Goal: Information Seeking & Learning: Learn about a topic

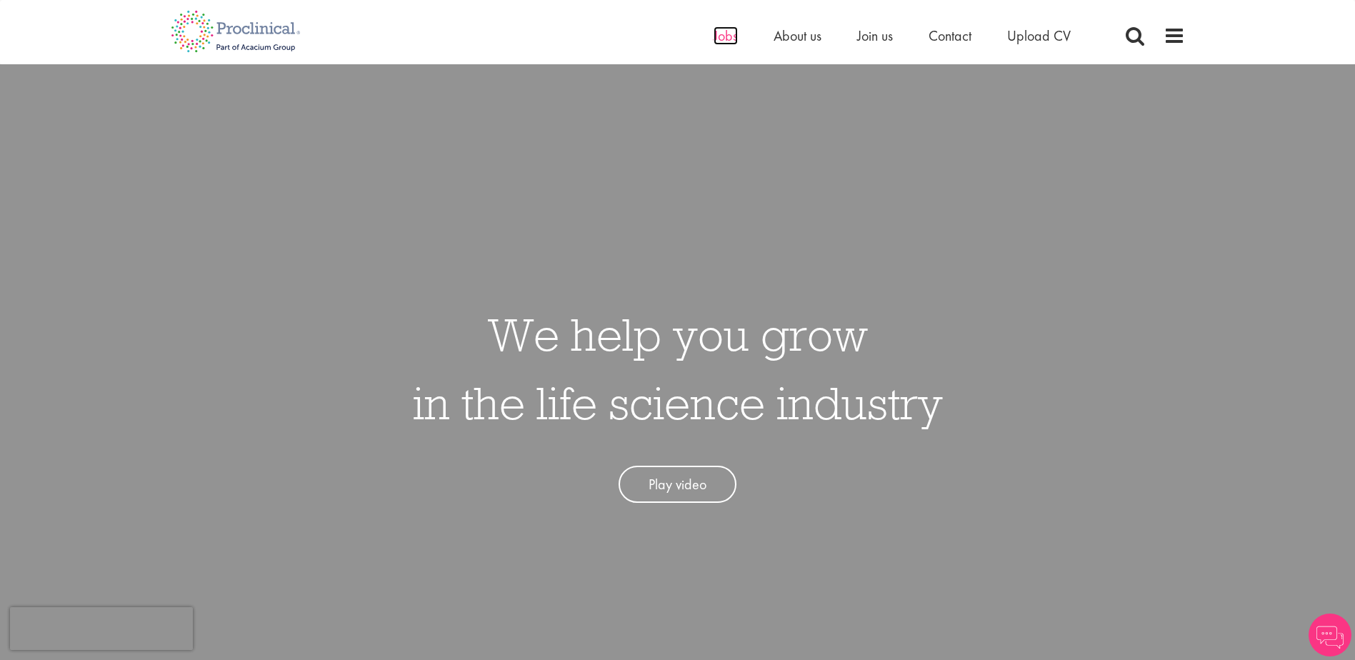
click at [716, 40] on span "Jobs" at bounding box center [726, 35] width 24 height 19
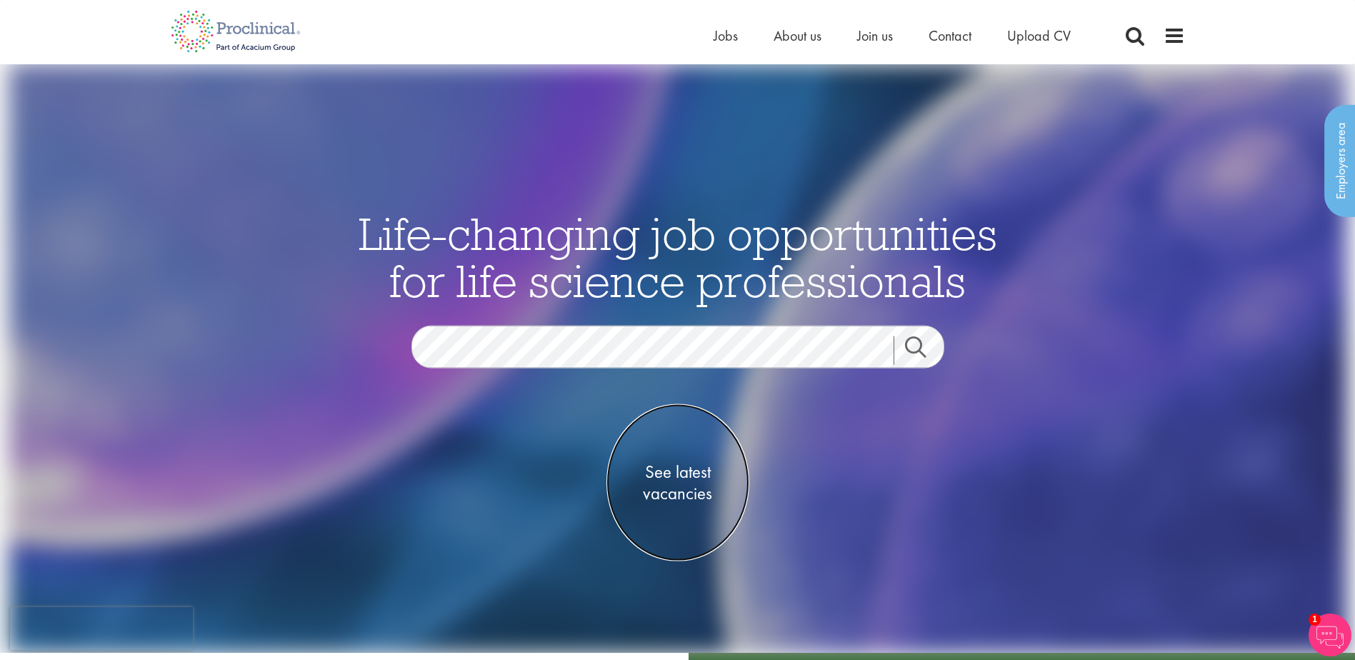
click at [686, 472] on span "See latest vacancies" at bounding box center [678, 483] width 143 height 43
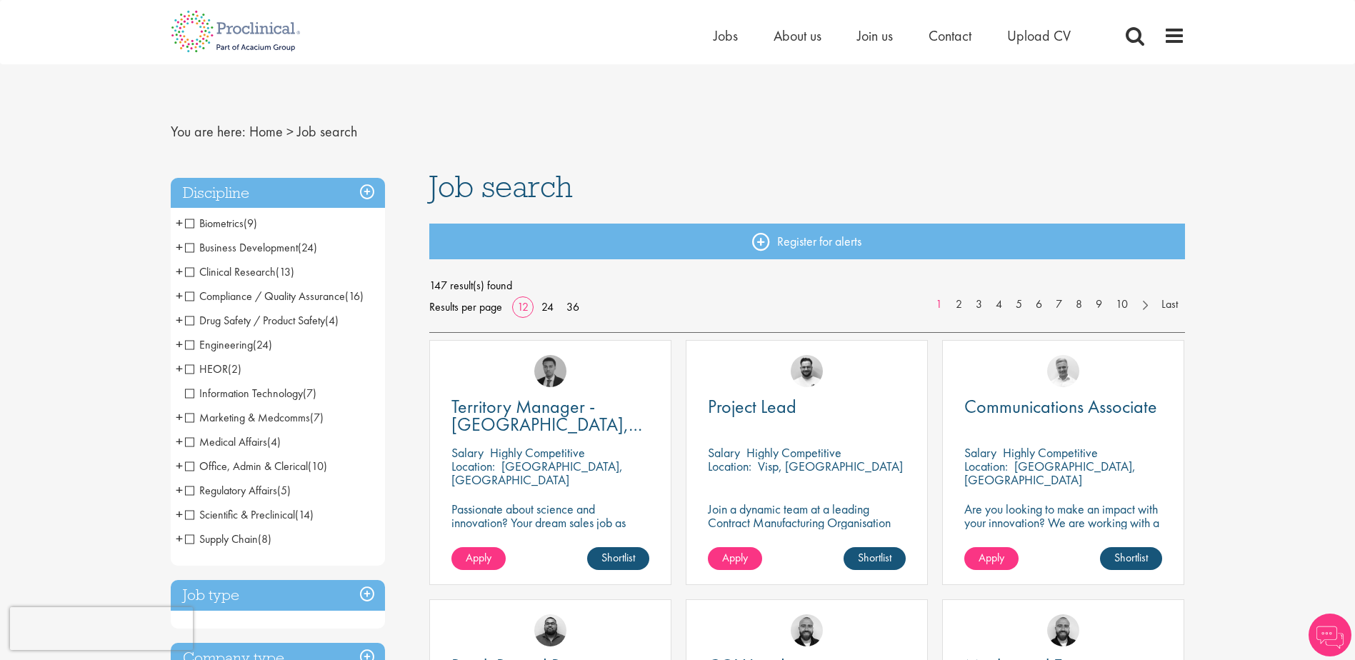
click at [228, 249] on span "Business Development" at bounding box center [241, 247] width 113 height 15
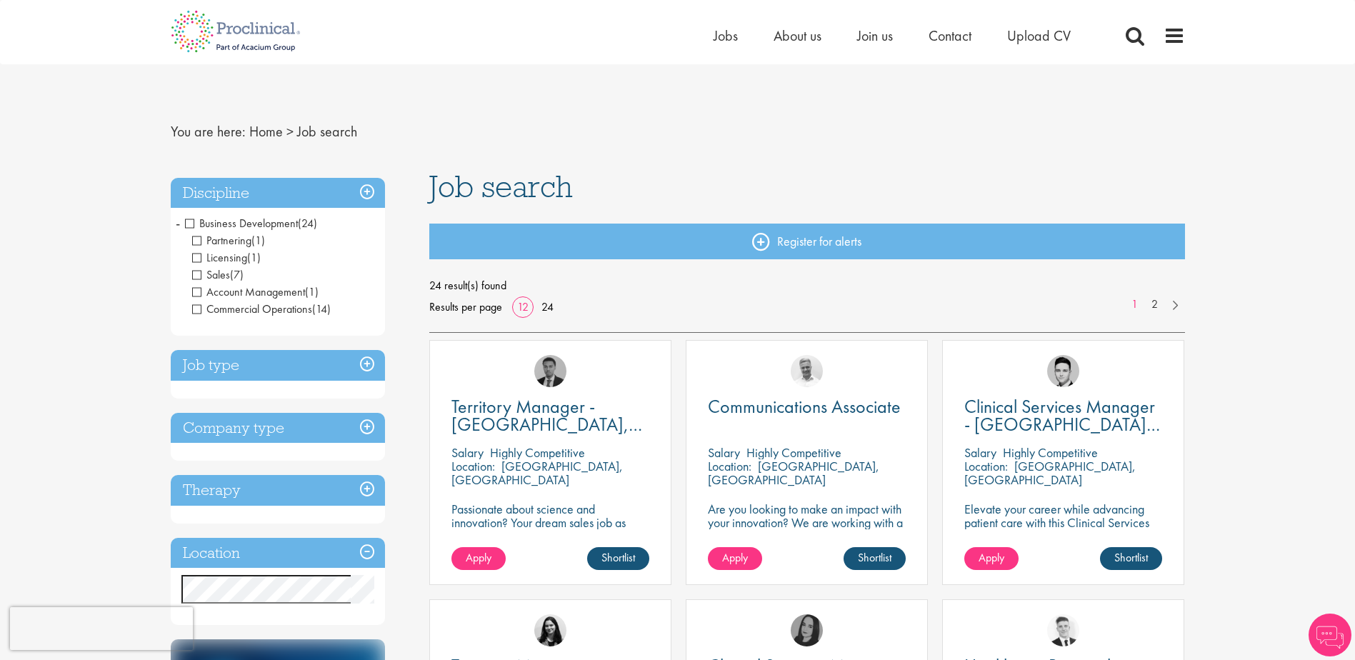
click at [198, 277] on span "Sales" at bounding box center [211, 274] width 38 height 15
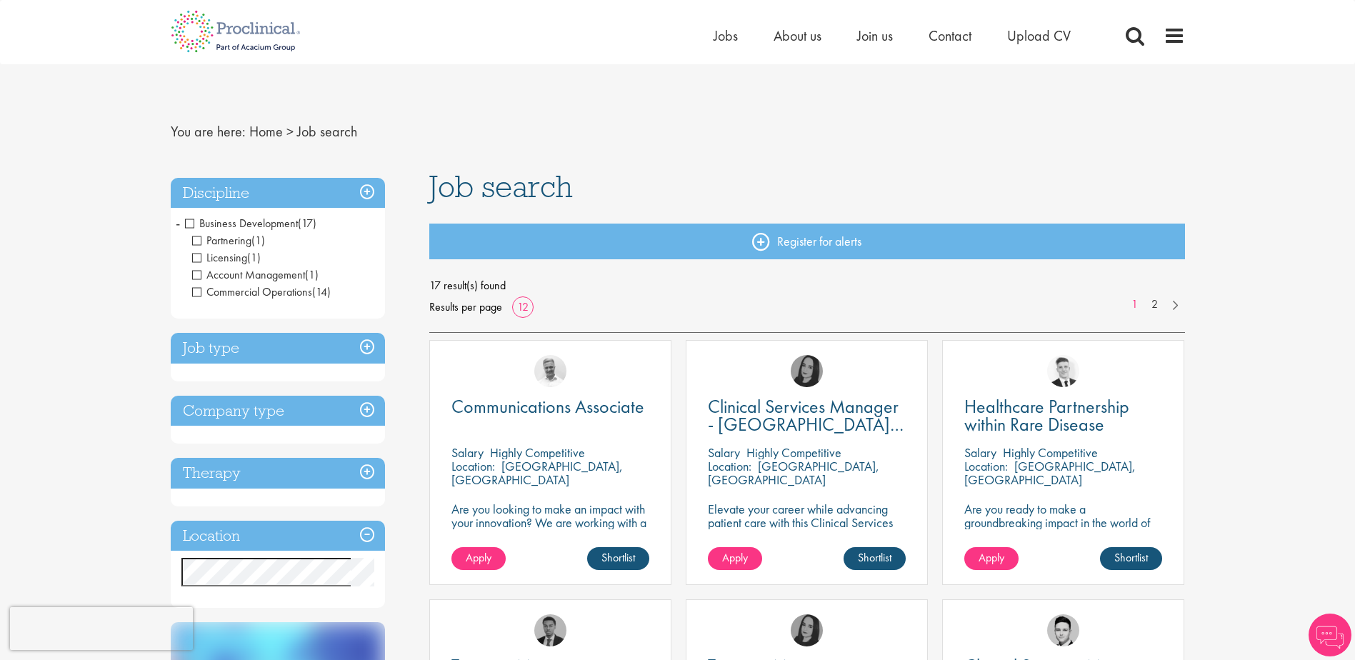
click at [201, 278] on span "Account Management" at bounding box center [248, 274] width 113 height 15
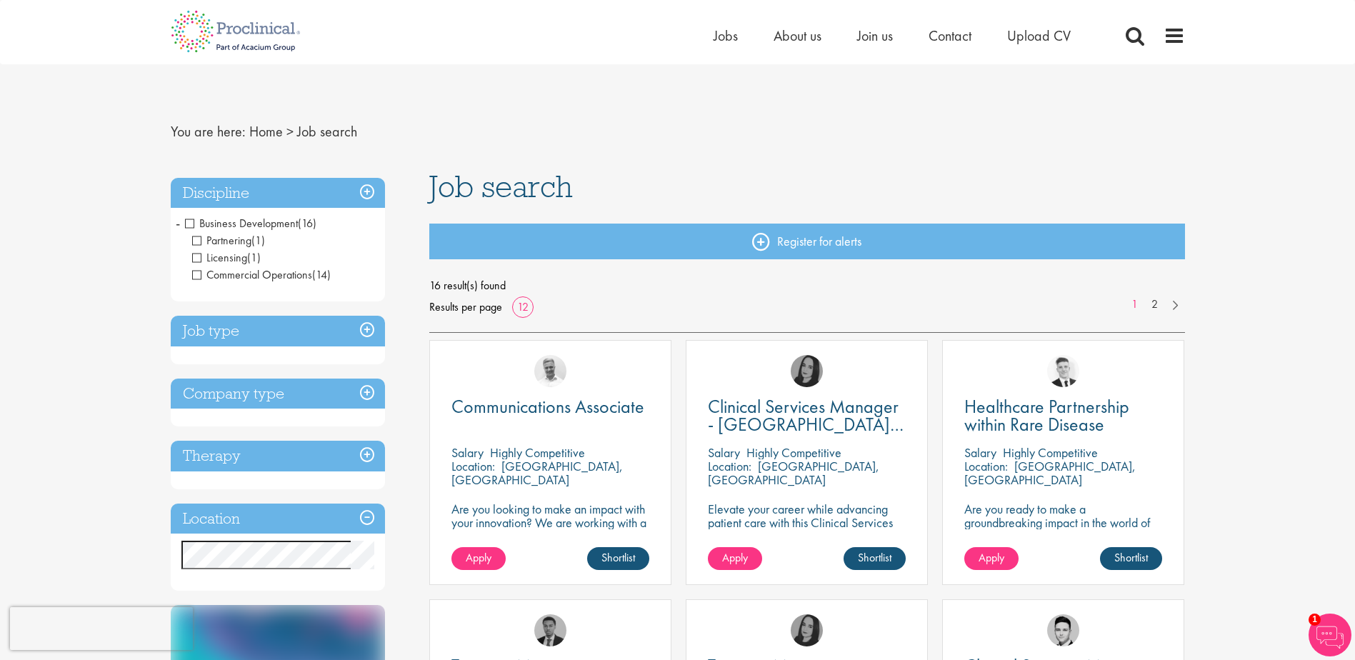
click at [194, 274] on span "Commercial Operations" at bounding box center [252, 274] width 120 height 15
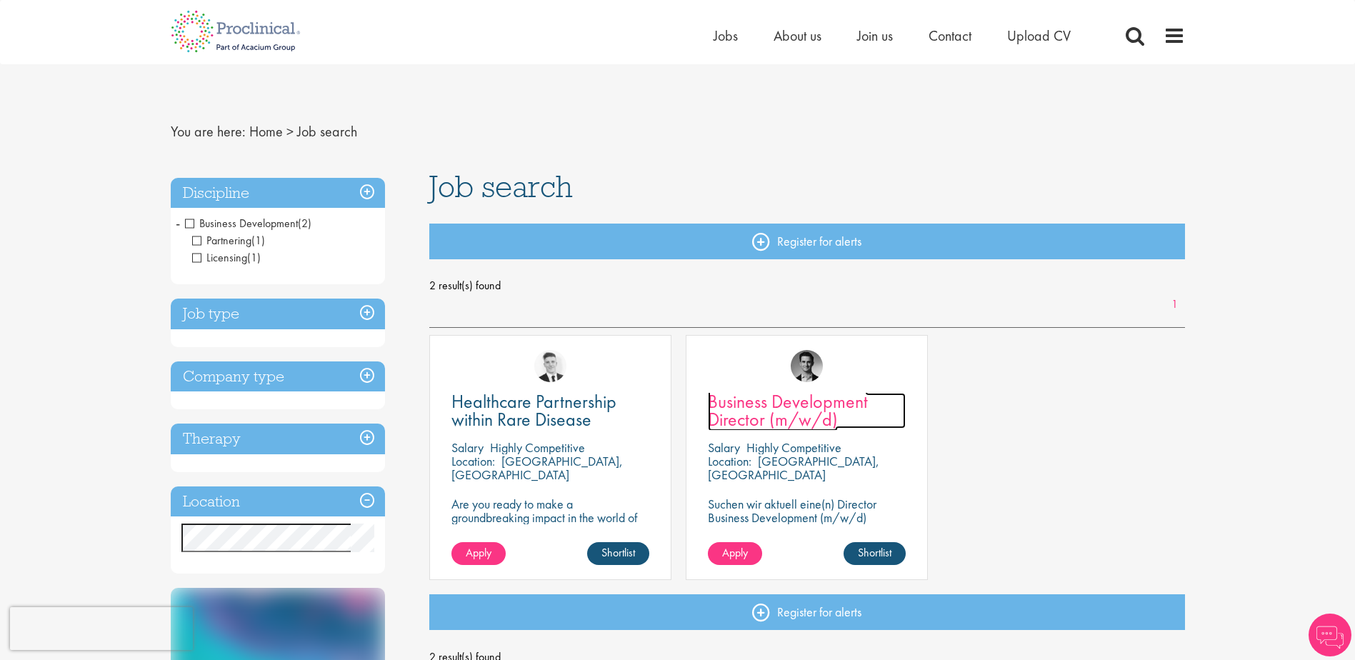
click at [757, 402] on span "Business Development Director (m/w/d)" at bounding box center [788, 410] width 160 height 42
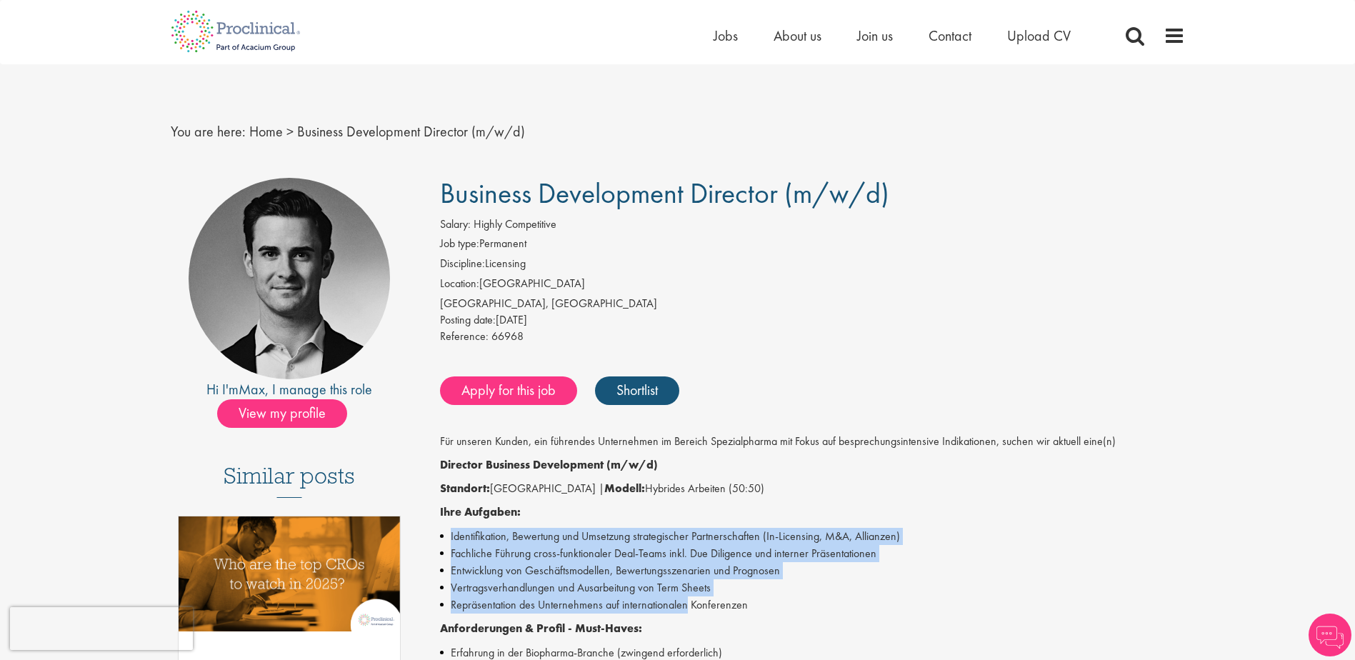
drag, startPoint x: 449, startPoint y: 538, endPoint x: 687, endPoint y: 607, distance: 246.9
click at [687, 607] on ul "Identifikation, Bewertung und Umsetzung strategischer Partnerschaften (In-Licen…" at bounding box center [812, 571] width 745 height 86
click at [687, 607] on li "Repräsentation des Unternehmens auf internationalen Konferenzen" at bounding box center [812, 605] width 745 height 17
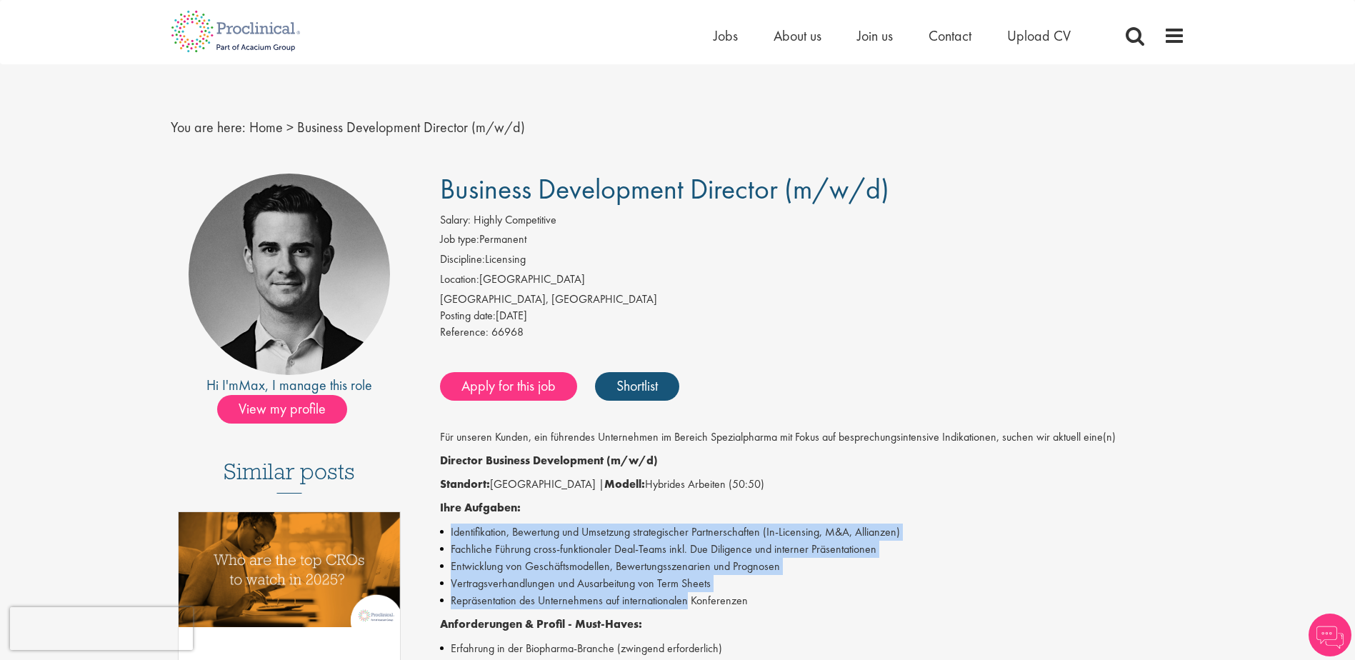
scroll to position [238, 0]
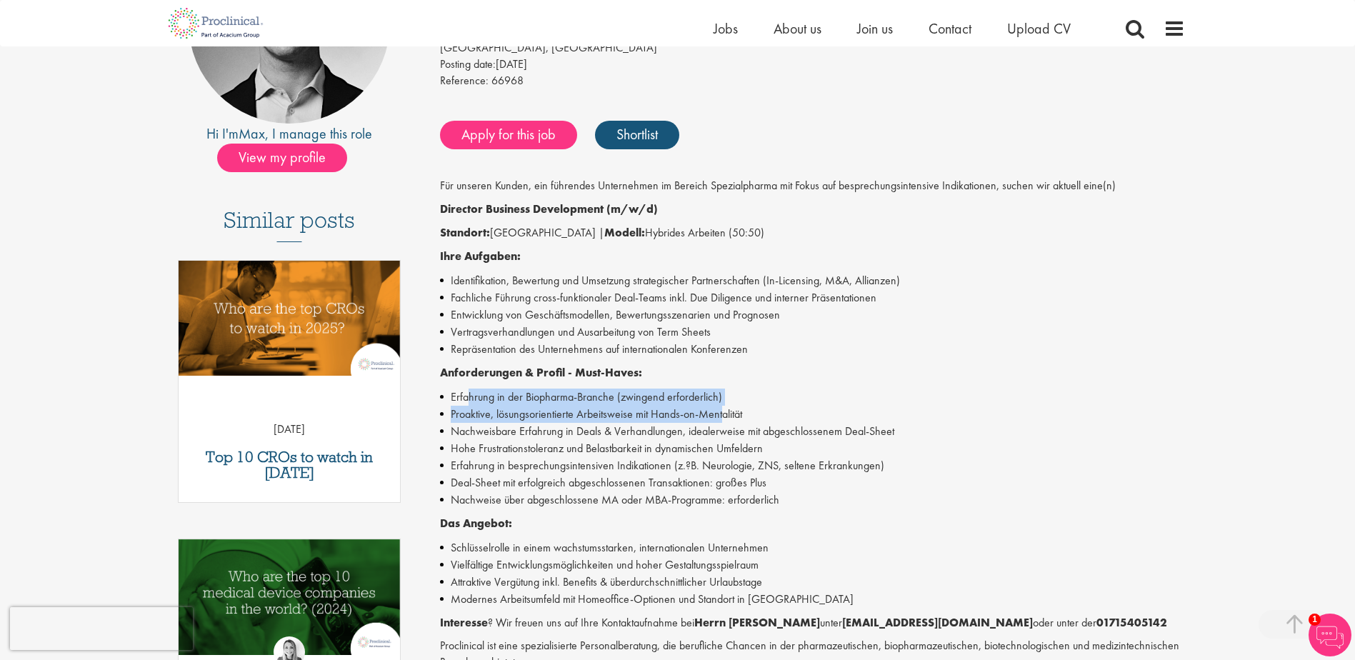
drag, startPoint x: 467, startPoint y: 389, endPoint x: 722, endPoint y: 406, distance: 255.7
click at [722, 406] on ul "Erfahrung in der Biopharma-Branche (zwingend erforderlich) Proaktive, lösungsor…" at bounding box center [812, 449] width 745 height 120
click at [722, 406] on li "Proaktive, lösungsorientierte Arbeitsweise mit Hands-on-Mentalität" at bounding box center [812, 414] width 745 height 17
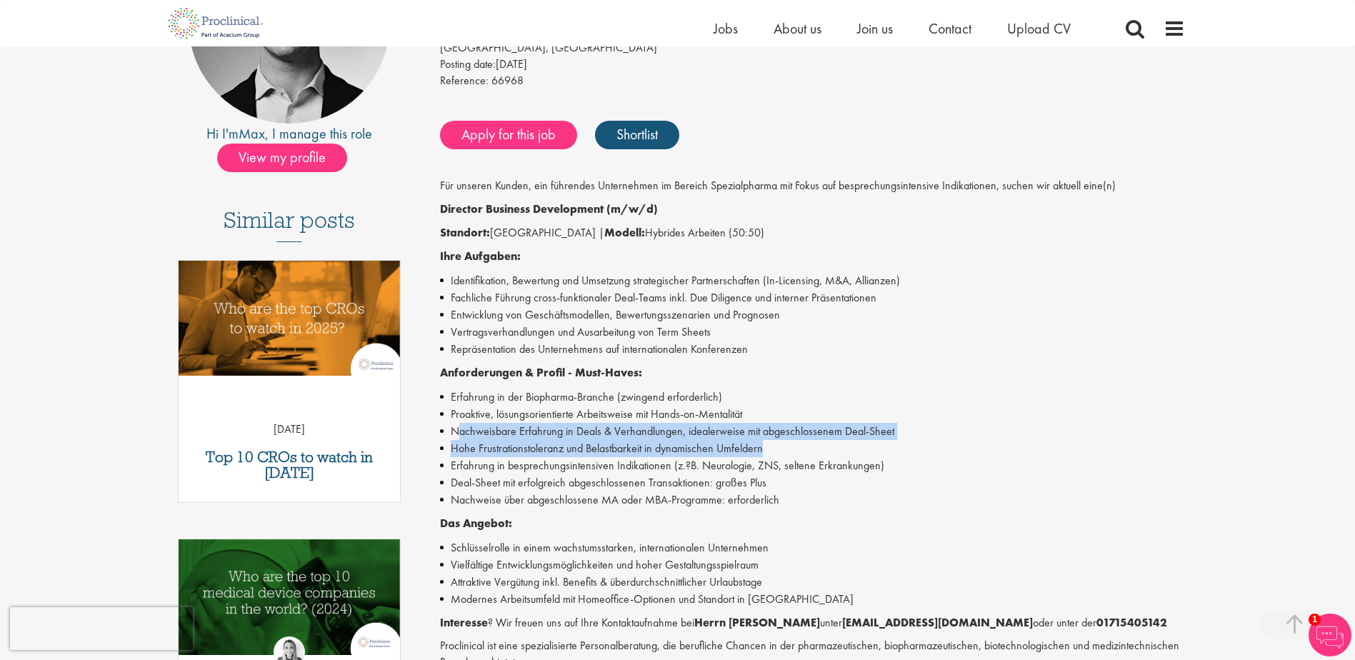
drag, startPoint x: 459, startPoint y: 424, endPoint x: 827, endPoint y: 447, distance: 369.4
click at [827, 447] on ul "Erfahrung in der Biopharma-Branche (zwingend erforderlich) Proaktive, lösungsor…" at bounding box center [812, 449] width 745 height 120
click at [827, 447] on li "Hohe Frustrationstoleranz und Belastbarkeit in dynamischen Umfeldern" at bounding box center [812, 448] width 745 height 17
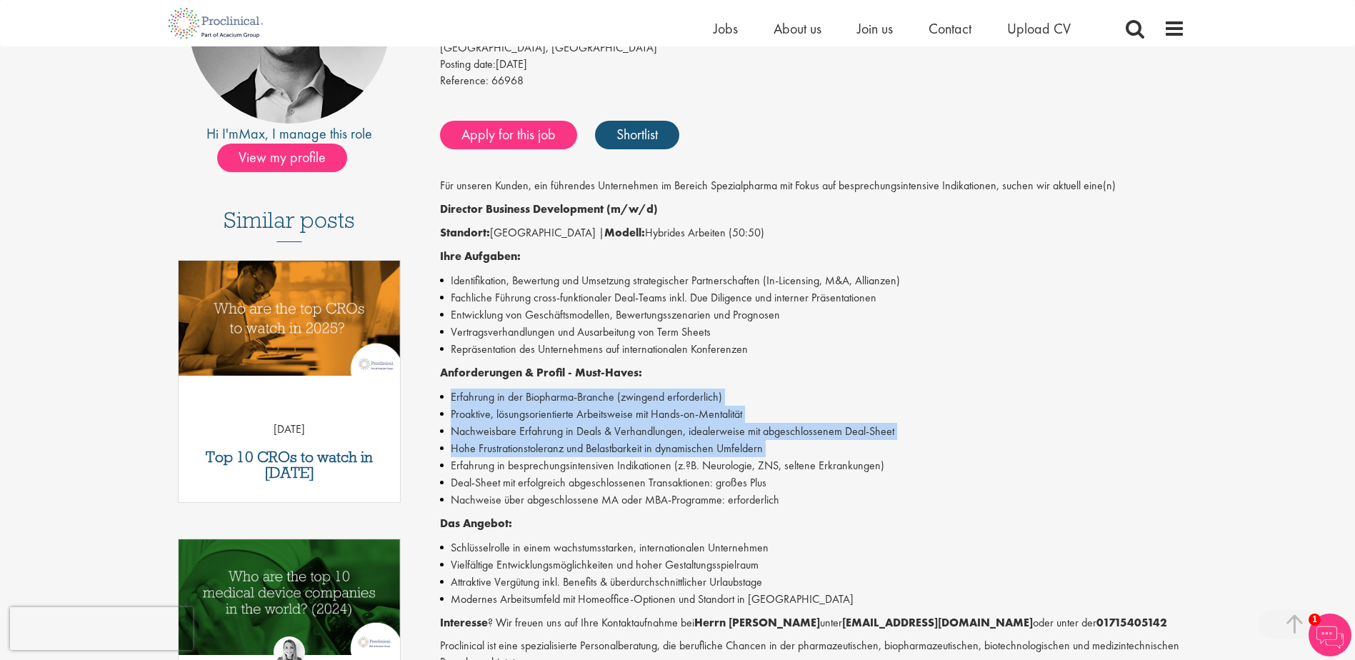
drag, startPoint x: 829, startPoint y: 447, endPoint x: 457, endPoint y: 395, distance: 375.8
click at [457, 395] on ul "Erfahrung in der Biopharma-Branche (zwingend erforderlich) Proaktive, lösungsor…" at bounding box center [812, 449] width 745 height 120
click at [457, 395] on li "Erfahrung in der Biopharma-Branche (zwingend erforderlich)" at bounding box center [812, 397] width 745 height 17
drag, startPoint x: 454, startPoint y: 408, endPoint x: 788, endPoint y: 447, distance: 336.0
click at [788, 447] on ul "Erfahrung in der Biopharma-Branche (zwingend erforderlich) Proaktive, lösungsor…" at bounding box center [812, 449] width 745 height 120
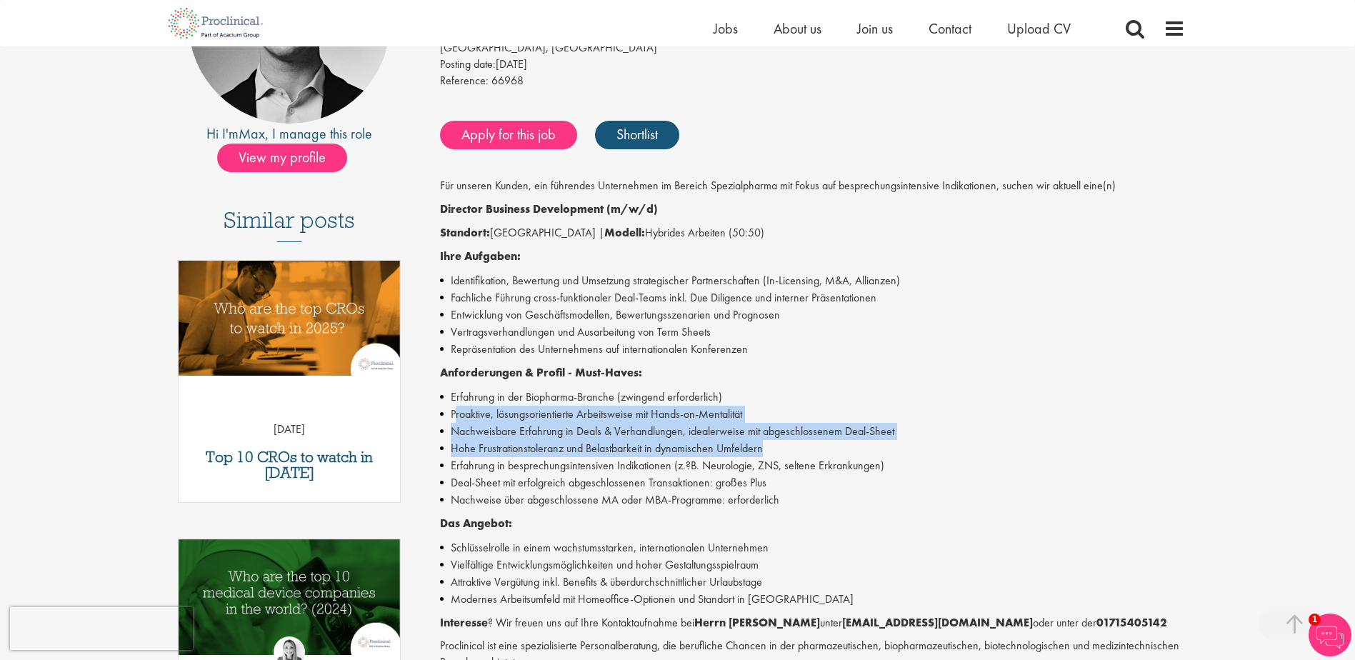
click at [787, 447] on li "Hohe Frustrationstoleranz und Belastbarkeit in dynamischen Umfeldern" at bounding box center [812, 448] width 745 height 17
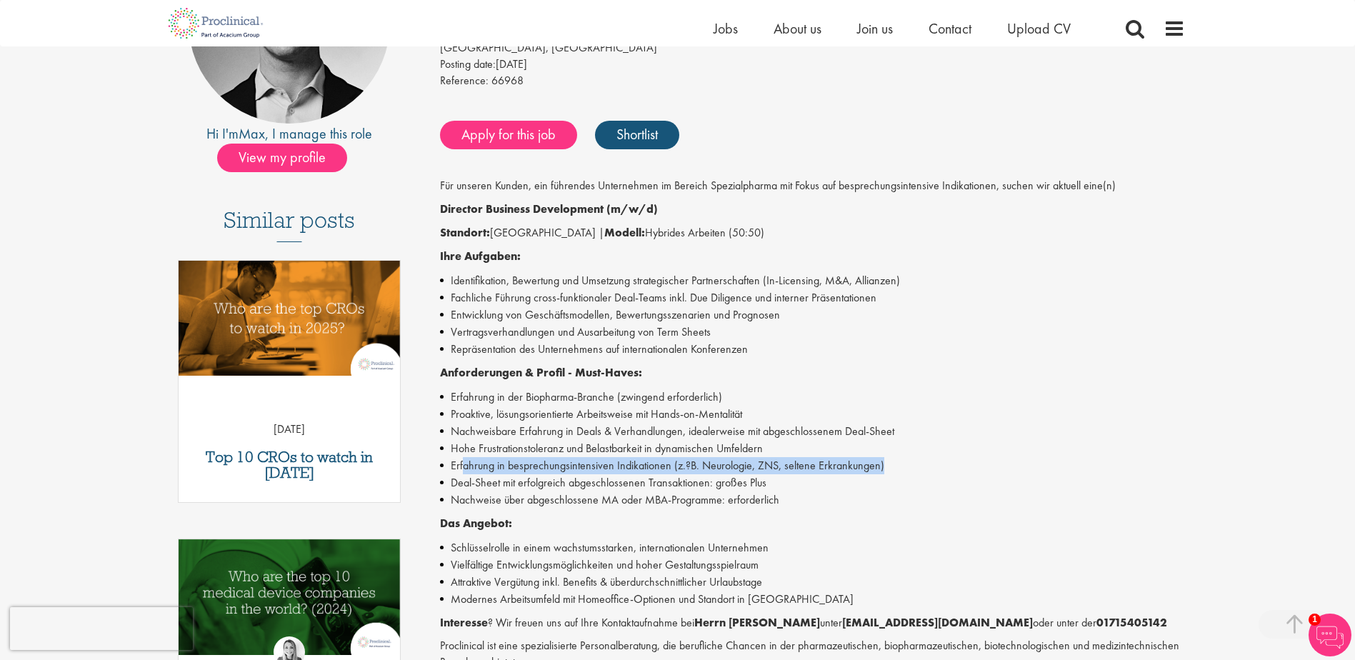
drag, startPoint x: 886, startPoint y: 467, endPoint x: 462, endPoint y: 467, distance: 424.4
click at [462, 467] on li "Erfahrung in besprechungsintensiven Indikationen (z.?B. Neurologie, ZNS, selten…" at bounding box center [812, 465] width 745 height 17
drag, startPoint x: 462, startPoint y: 467, endPoint x: 627, endPoint y: 467, distance: 165.8
click at [627, 467] on li "Erfahrung in besprechungsintensiven Indikationen (z.?B. Neurologie, ZNS, selten…" at bounding box center [812, 465] width 745 height 17
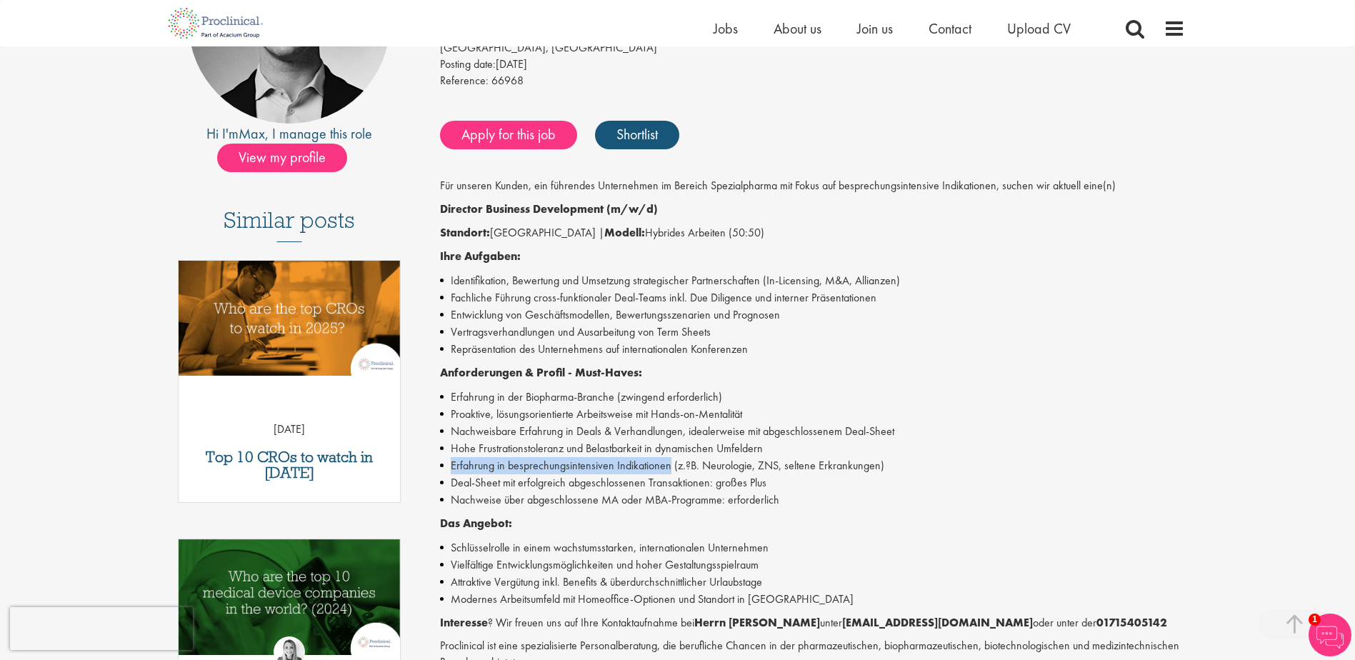
click at [627, 467] on li "Erfahrung in besprechungsintensiven Indikationen (z.?B. Neurologie, ZNS, selten…" at bounding box center [812, 465] width 745 height 17
drag, startPoint x: 664, startPoint y: 468, endPoint x: 897, endPoint y: 467, distance: 232.2
click at [897, 467] on li "Erfahrung in besprechungsintensiven Indikationen (z.?B. Neurologie, ZNS, selten…" at bounding box center [812, 465] width 745 height 17
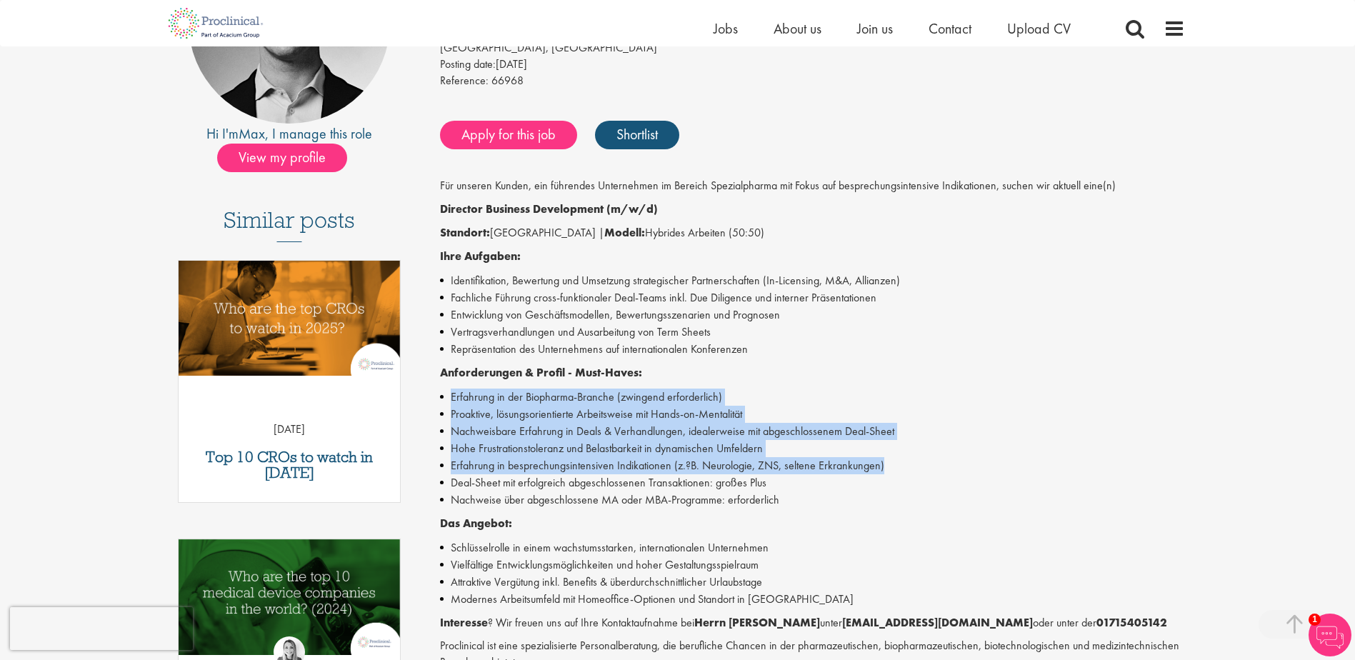
drag, startPoint x: 889, startPoint y: 470, endPoint x: 450, endPoint y: 388, distance: 446.3
click at [450, 389] on ul "Erfahrung in der Biopharma-Branche (zwingend erforderlich) Proaktive, lösungsor…" at bounding box center [812, 449] width 745 height 120
click at [450, 389] on li "Erfahrung in der Biopharma-Branche (zwingend erforderlich)" at bounding box center [812, 397] width 745 height 17
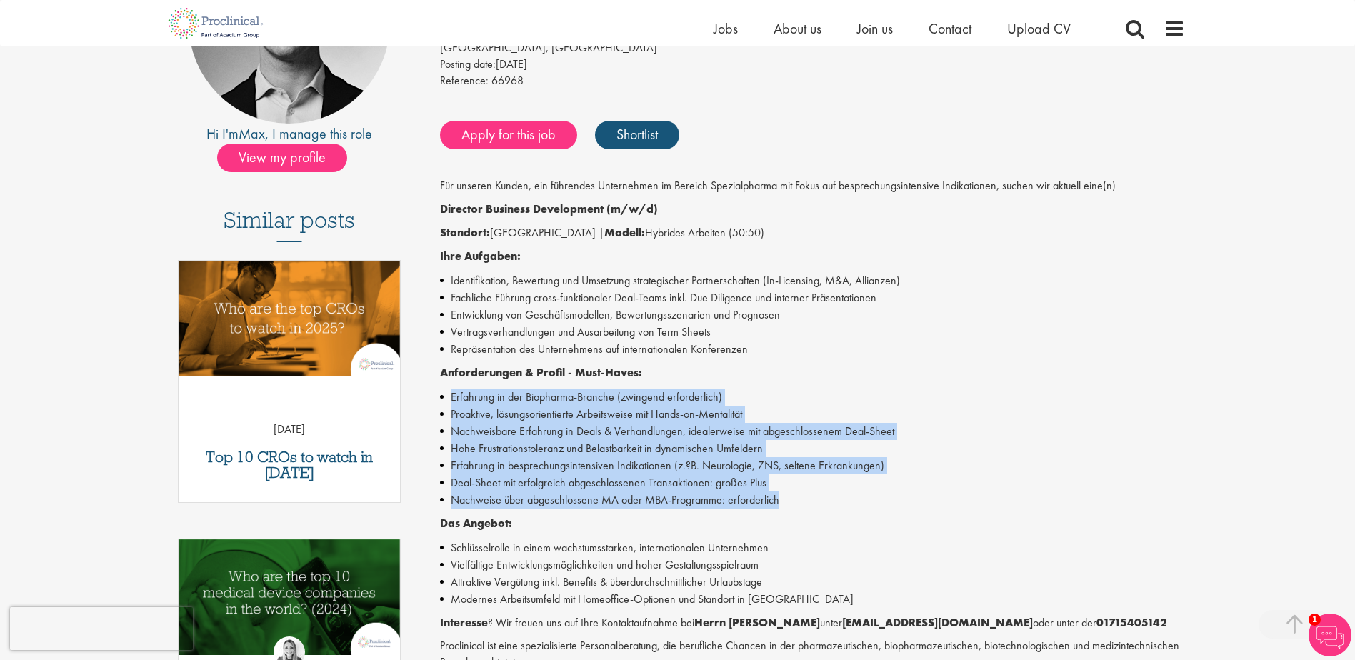
drag, startPoint x: 510, startPoint y: 408, endPoint x: 790, endPoint y: 505, distance: 296.5
click at [790, 505] on div "Business Development Director (m/w/d) Salary: Highly Competitive Job type: Perm…" at bounding box center [807, 406] width 777 height 968
click at [790, 505] on li "Nachweise über abgeschlossene MA oder MBA-Programme: erforderlich" at bounding box center [812, 500] width 745 height 17
drag, startPoint x: 790, startPoint y: 505, endPoint x: 527, endPoint y: 402, distance: 282.6
click at [527, 402] on ul "Erfahrung in der Biopharma-Branche (zwingend erforderlich) Proaktive, lösungsor…" at bounding box center [812, 449] width 745 height 120
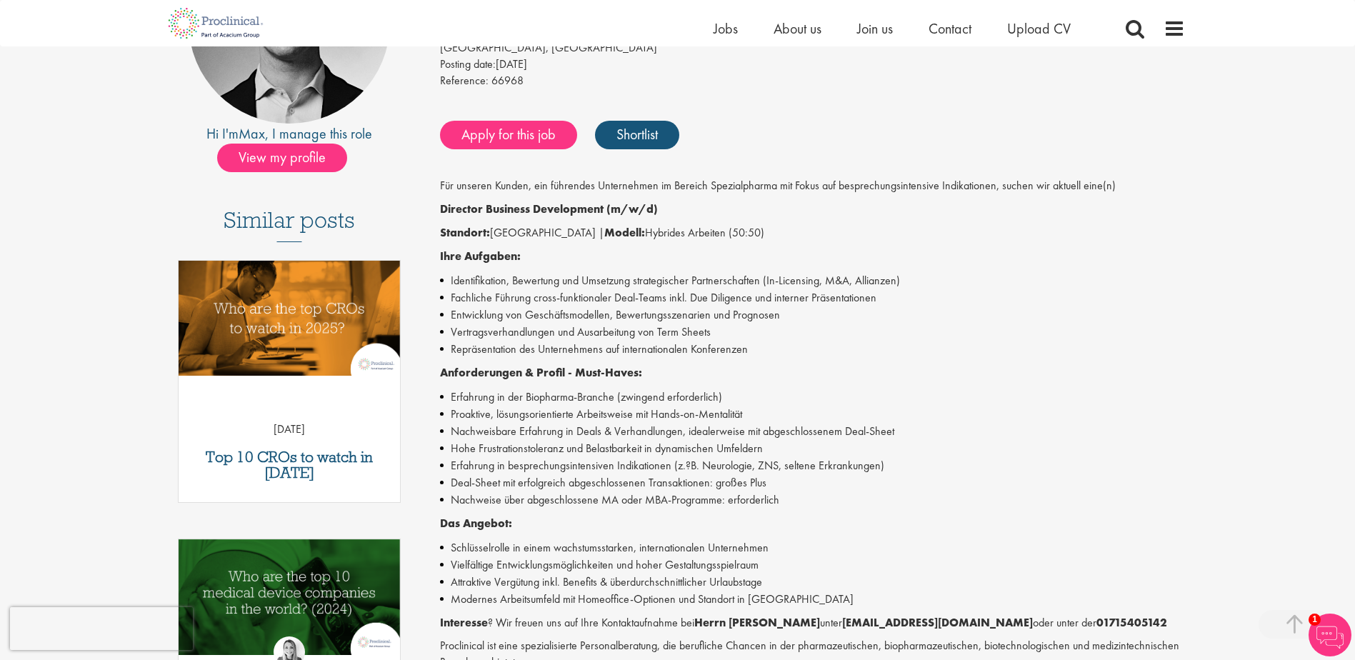
drag, startPoint x: 527, startPoint y: 402, endPoint x: 520, endPoint y: 401, distance: 7.2
click at [520, 401] on li "Erfahrung in der Biopharma-Branche (zwingend erforderlich)" at bounding box center [812, 397] width 745 height 17
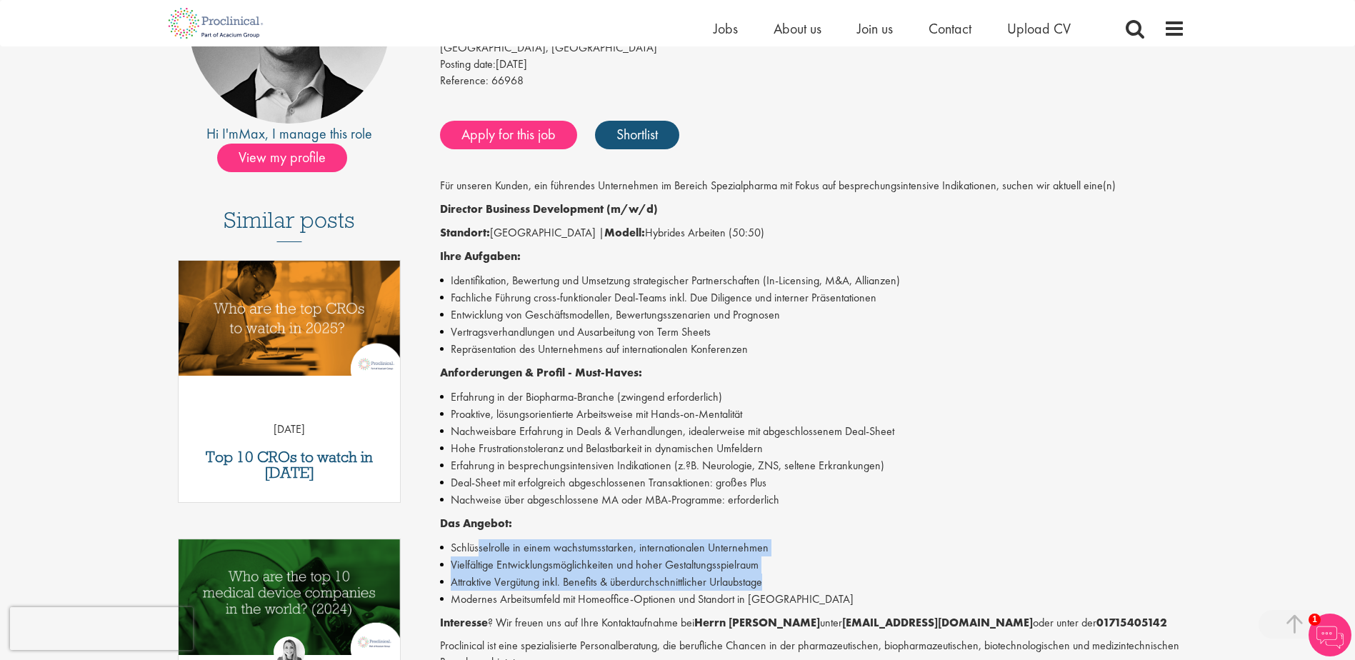
drag, startPoint x: 563, startPoint y: 553, endPoint x: 775, endPoint y: 580, distance: 213.2
click at [775, 580] on ul "Schlüsselrolle in einem wachstumsstarken, internationalen Unternehmen Vielfälti…" at bounding box center [812, 573] width 745 height 69
drag, startPoint x: 775, startPoint y: 580, endPoint x: 757, endPoint y: 568, distance: 21.0
click at [775, 580] on li "Attraktive Vergütung inkl. Benefits & überdurchschnittlicher Urlaubstage" at bounding box center [812, 582] width 745 height 17
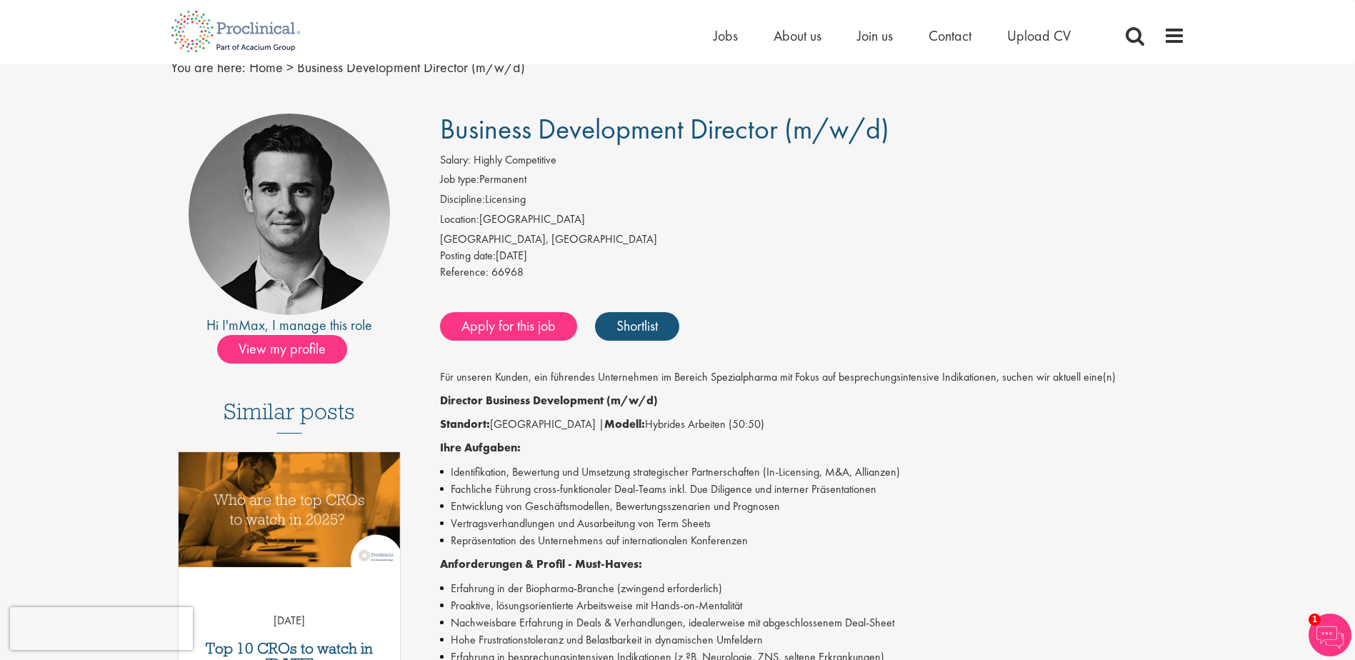
scroll to position [0, 0]
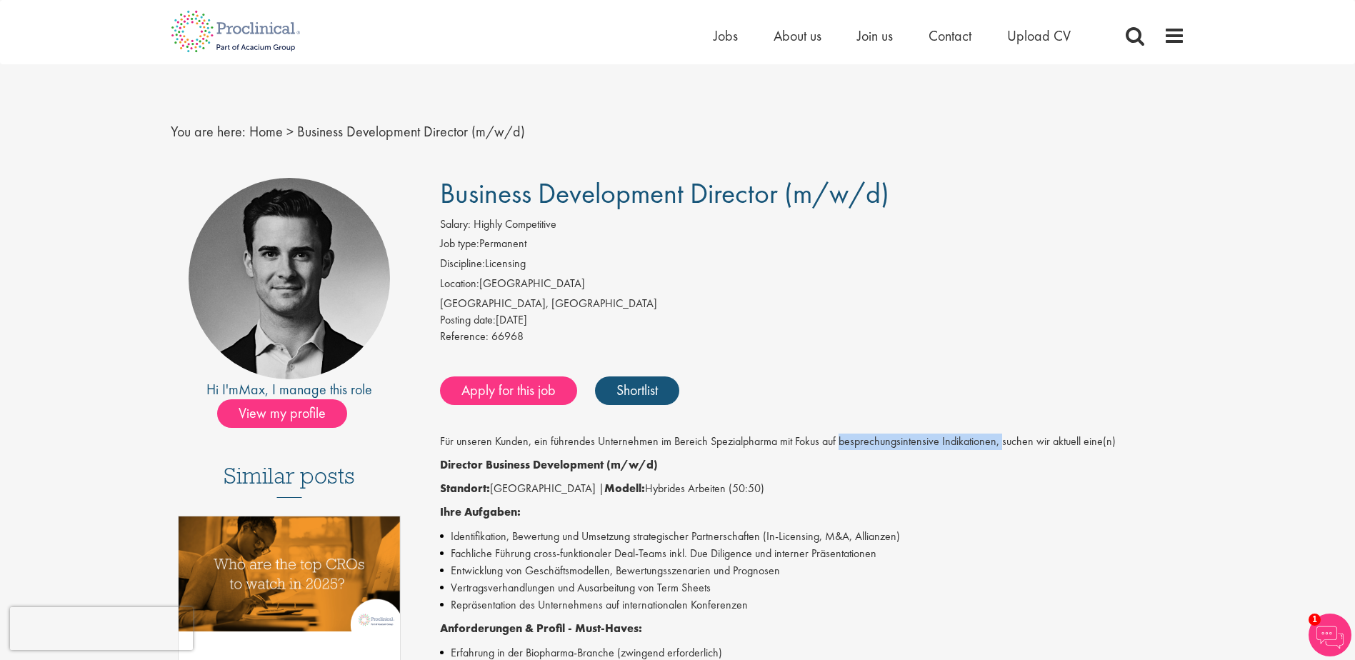
drag, startPoint x: 836, startPoint y: 446, endPoint x: 996, endPoint y: 442, distance: 160.1
click at [996, 442] on p "Für unseren Kunden, ein führendes Unternehmen im Bereich Spezialpharma mit Foku…" at bounding box center [812, 442] width 745 height 16
click at [995, 442] on p "Für unseren Kunden, ein führendes Unternehmen im Bereich Spezialpharma mit Foku…" at bounding box center [812, 442] width 745 height 16
click at [700, 444] on p "Für unseren Kunden, ein führendes Unternehmen im Bereich Spezialpharma mit Foku…" at bounding box center [812, 442] width 745 height 16
drag, startPoint x: 700, startPoint y: 444, endPoint x: 837, endPoint y: 441, distance: 137.9
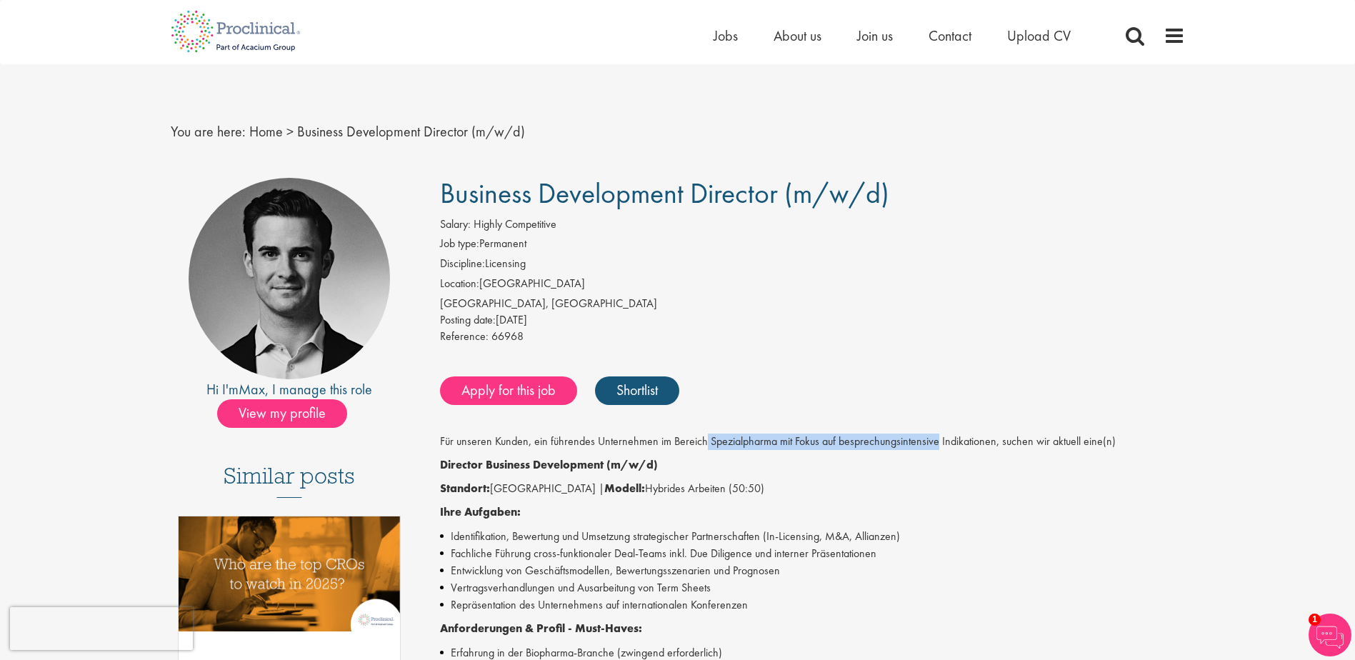
click at [837, 441] on p "Für unseren Kunden, ein führendes Unternehmen im Bereich Spezialpharma mit Foku…" at bounding box center [812, 442] width 745 height 16
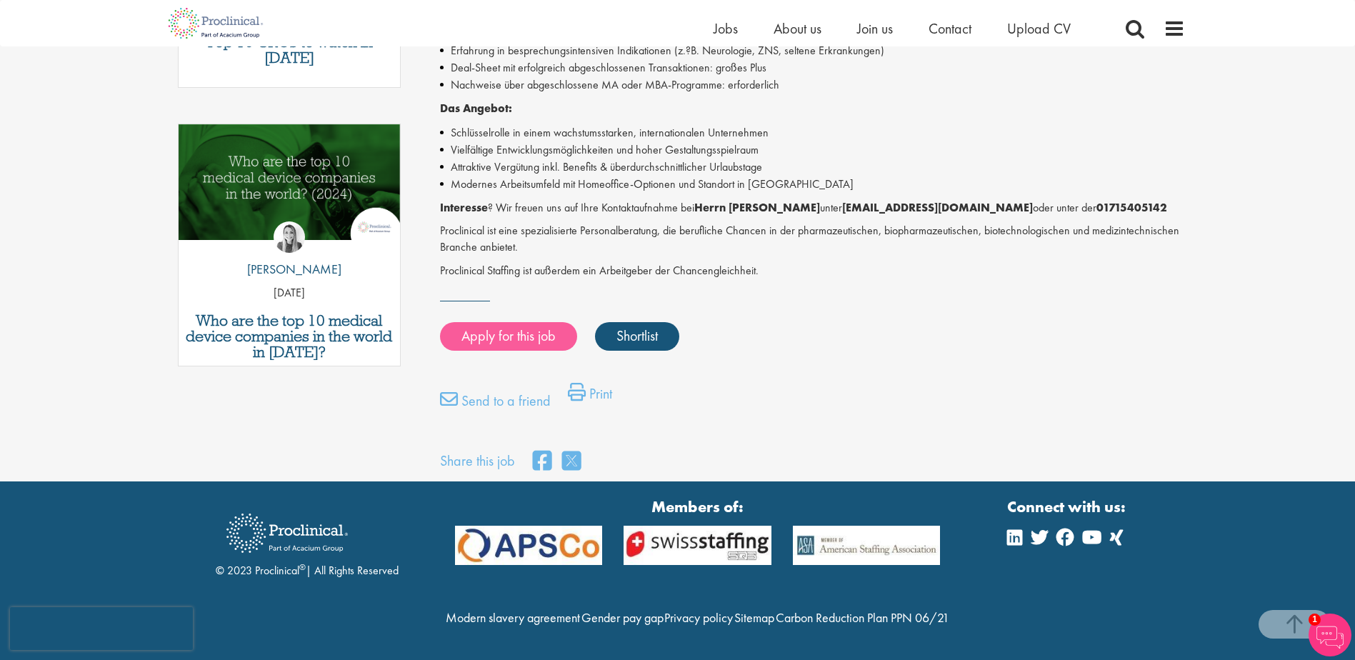
scroll to position [684, 0]
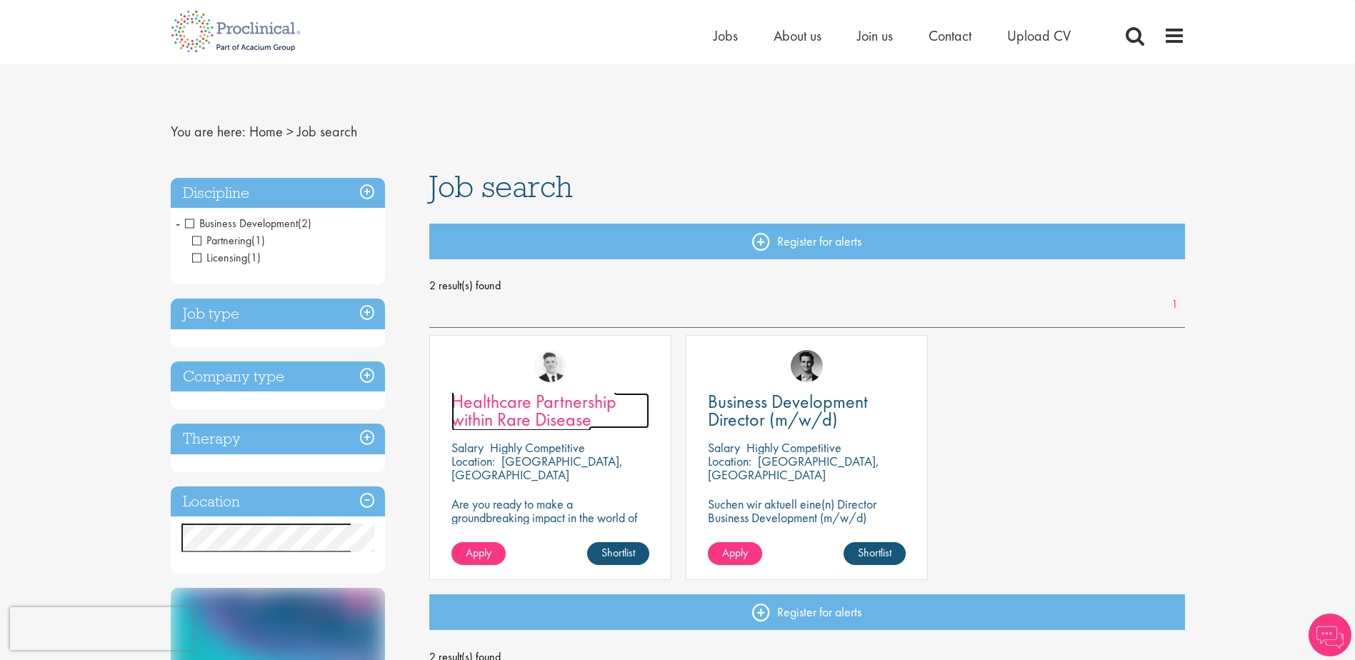
click at [535, 405] on span "Healthcare Partnership within Rare Disease" at bounding box center [534, 410] width 165 height 42
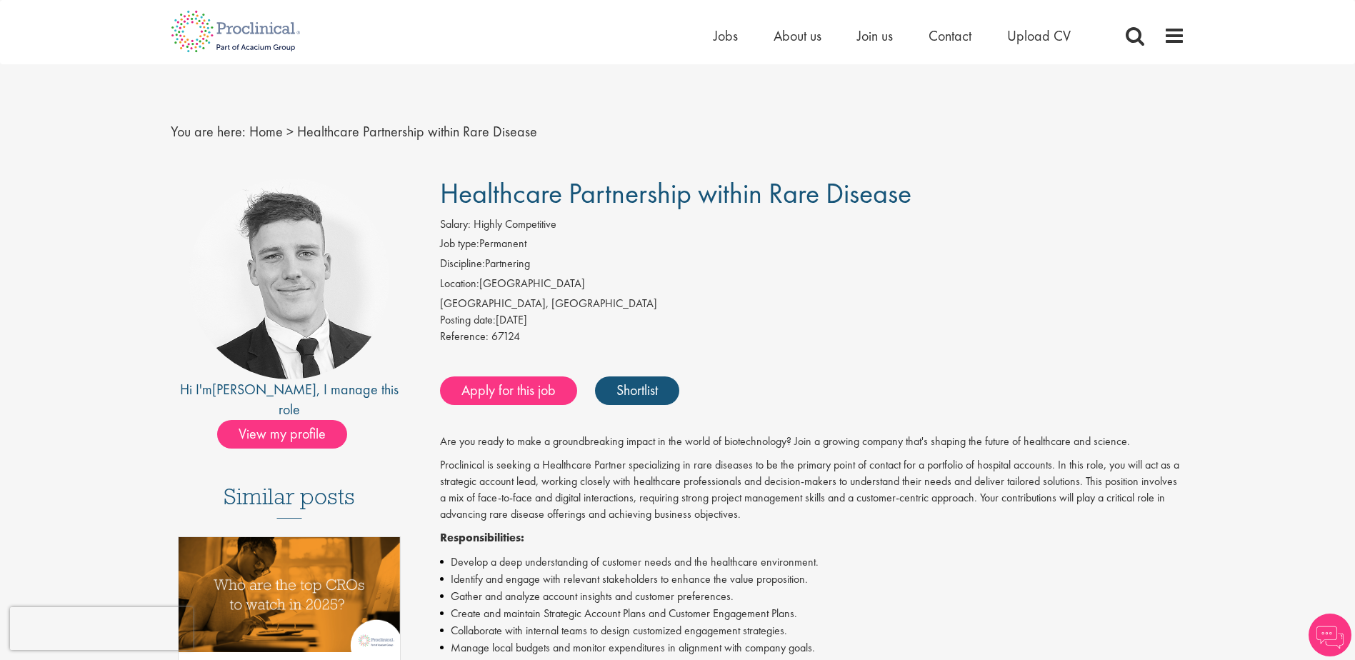
drag, startPoint x: 486, startPoint y: 267, endPoint x: 547, endPoint y: 270, distance: 61.5
click at [547, 270] on li "Discipline: Partnering" at bounding box center [812, 266] width 745 height 20
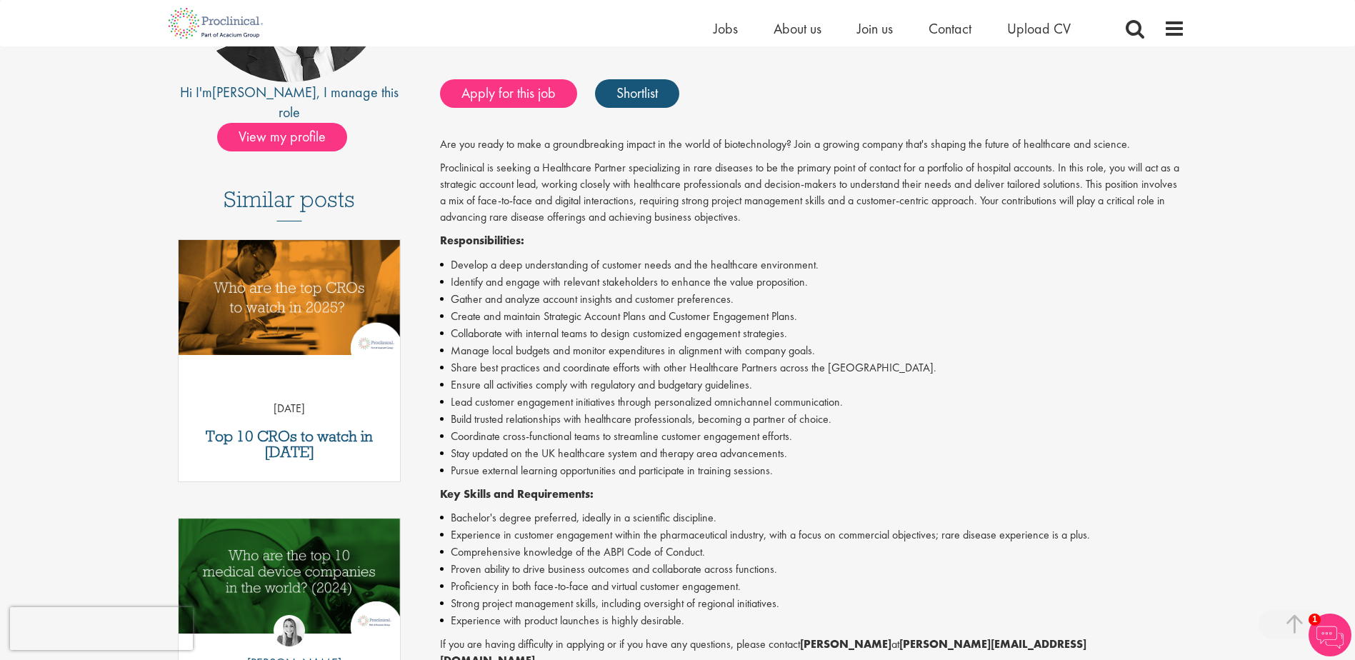
scroll to position [477, 0]
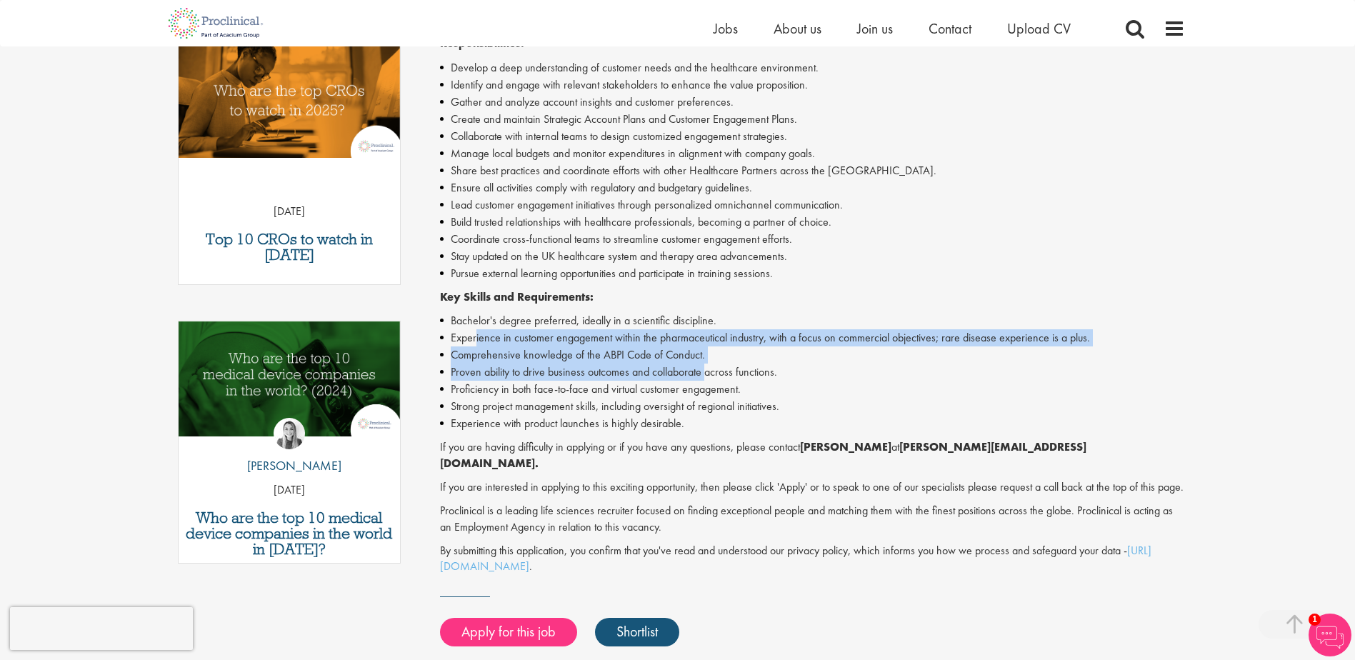
drag, startPoint x: 477, startPoint y: 344, endPoint x: 708, endPoint y: 362, distance: 231.5
click at [708, 362] on ul "Bachelor's degree preferred, ideally in a scientific discipline. Experience in …" at bounding box center [812, 372] width 745 height 120
click at [711, 356] on li "Comprehensive knowledge of the ABPI Code of Conduct." at bounding box center [812, 355] width 745 height 17
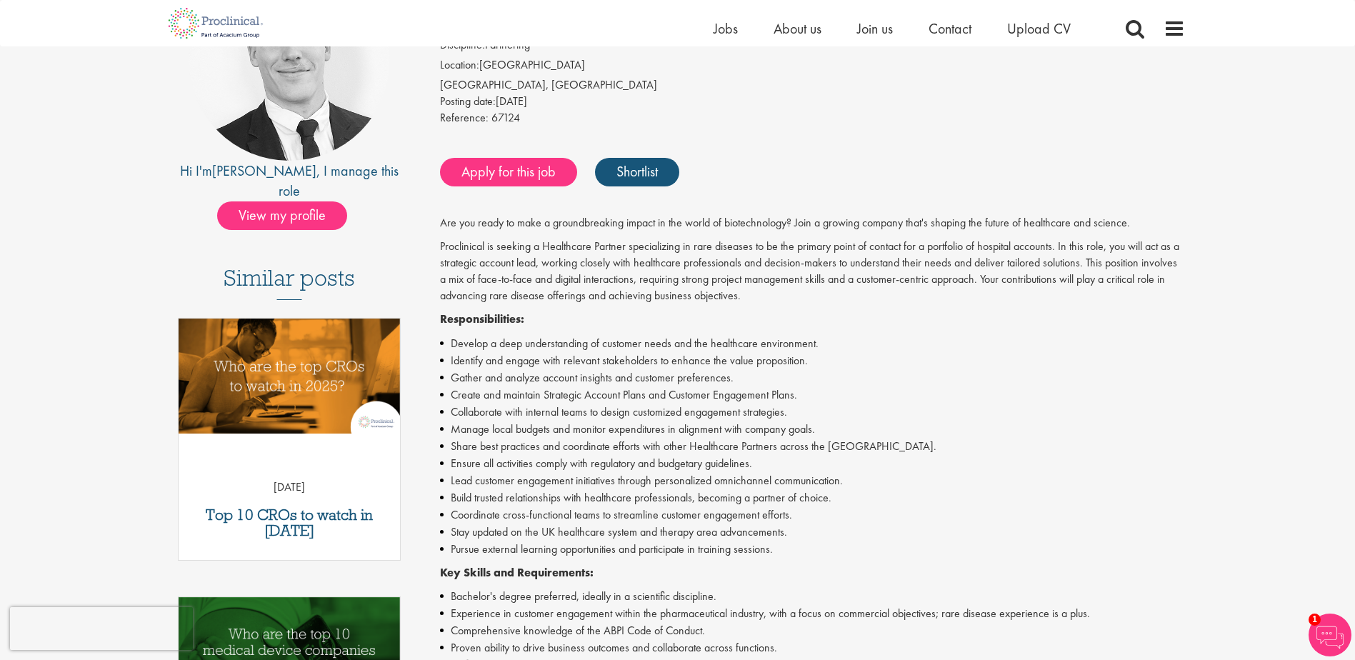
scroll to position [0, 0]
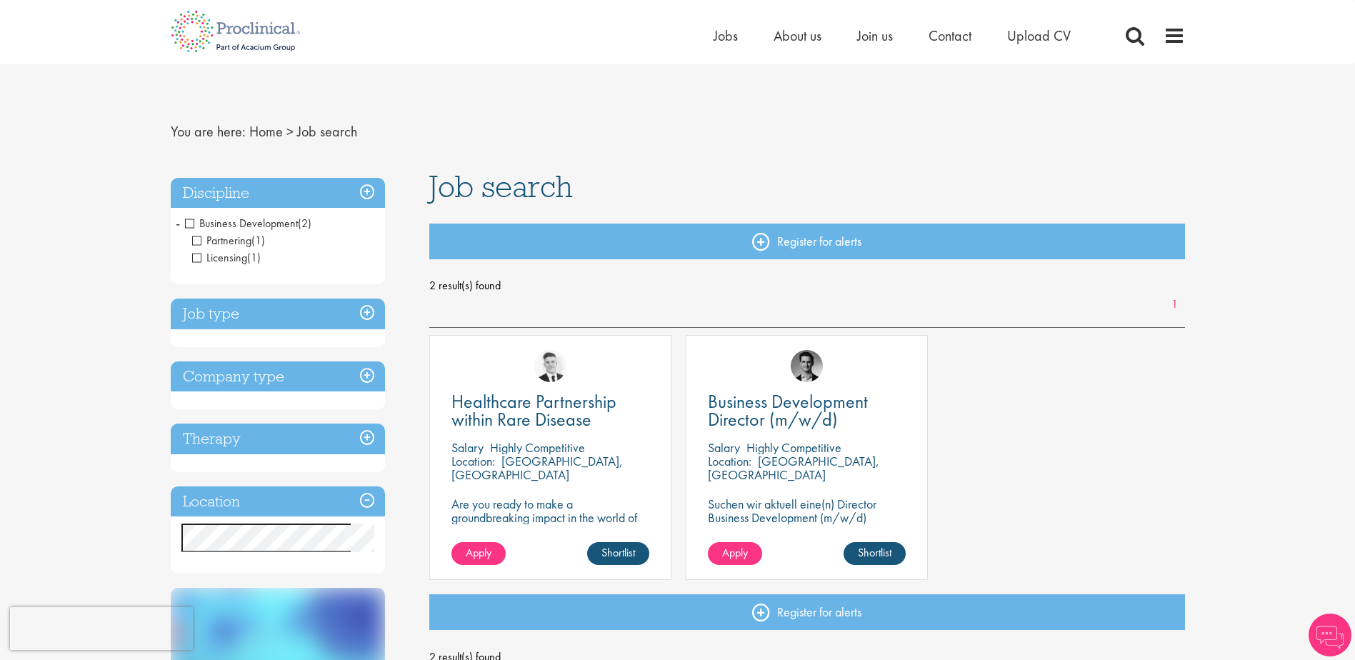
click at [195, 223] on span "Business Development" at bounding box center [241, 223] width 113 height 15
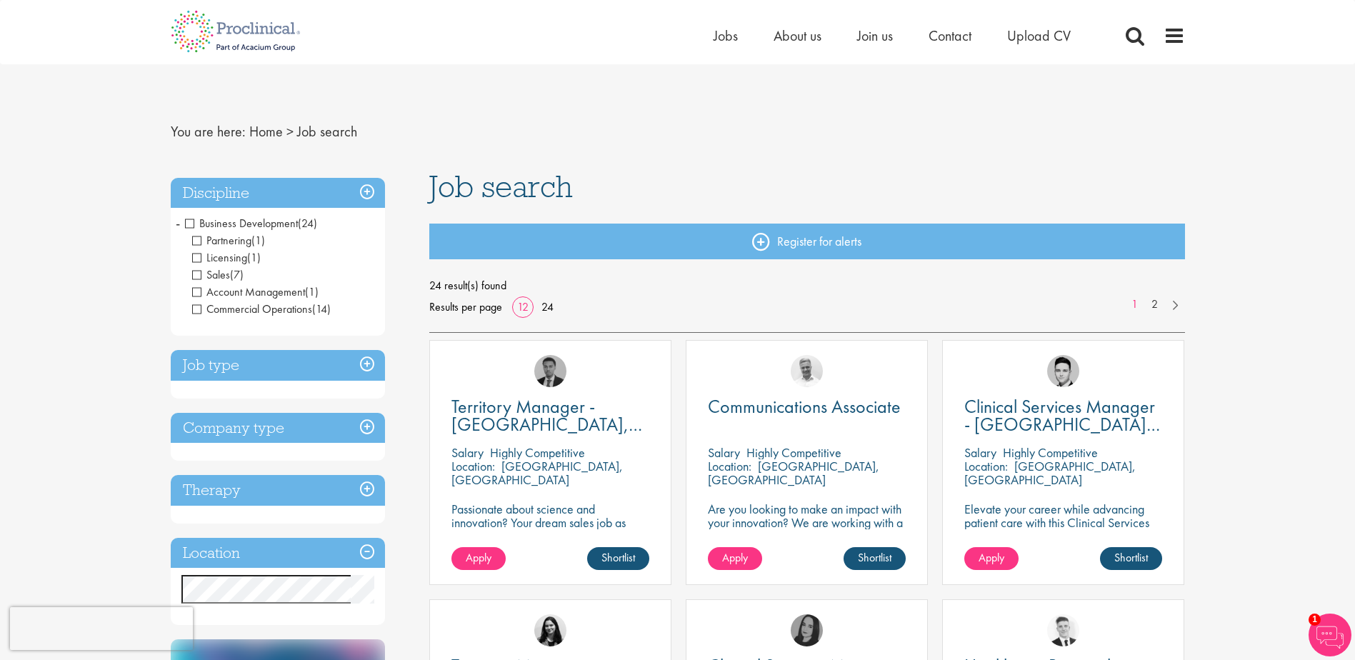
click at [200, 274] on span "Sales" at bounding box center [211, 274] width 38 height 15
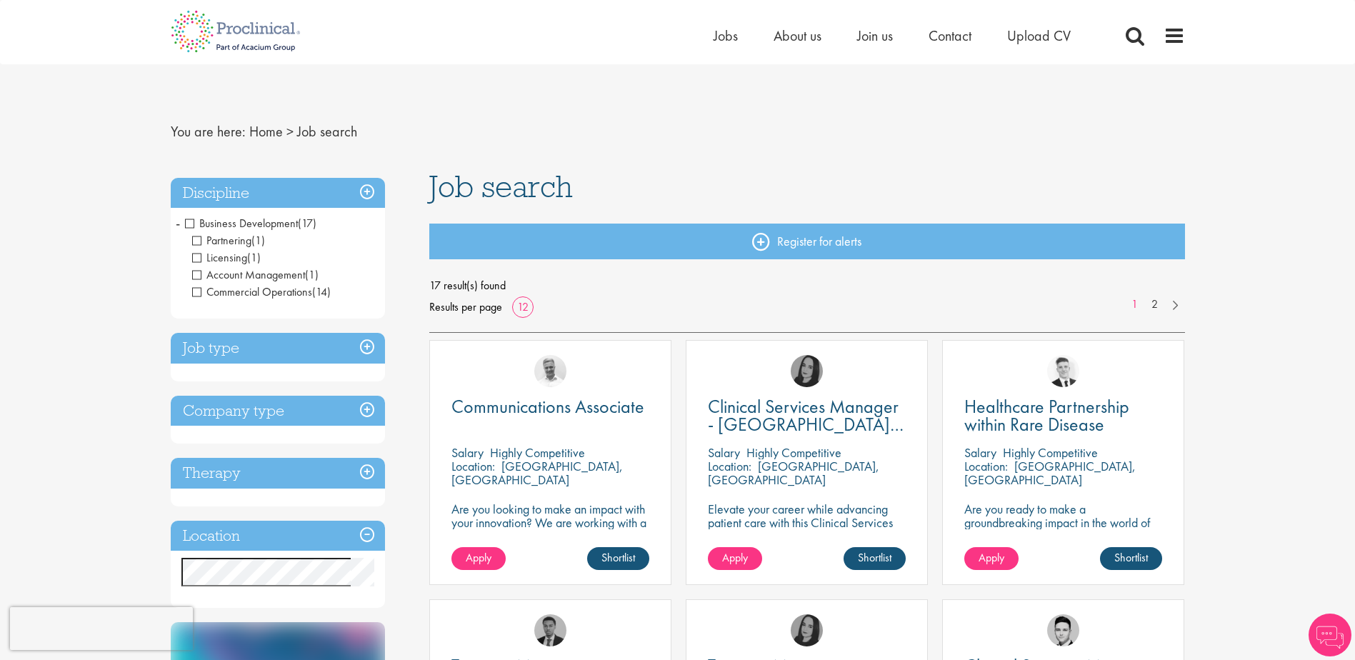
click at [198, 279] on span "Account Management" at bounding box center [248, 274] width 113 height 15
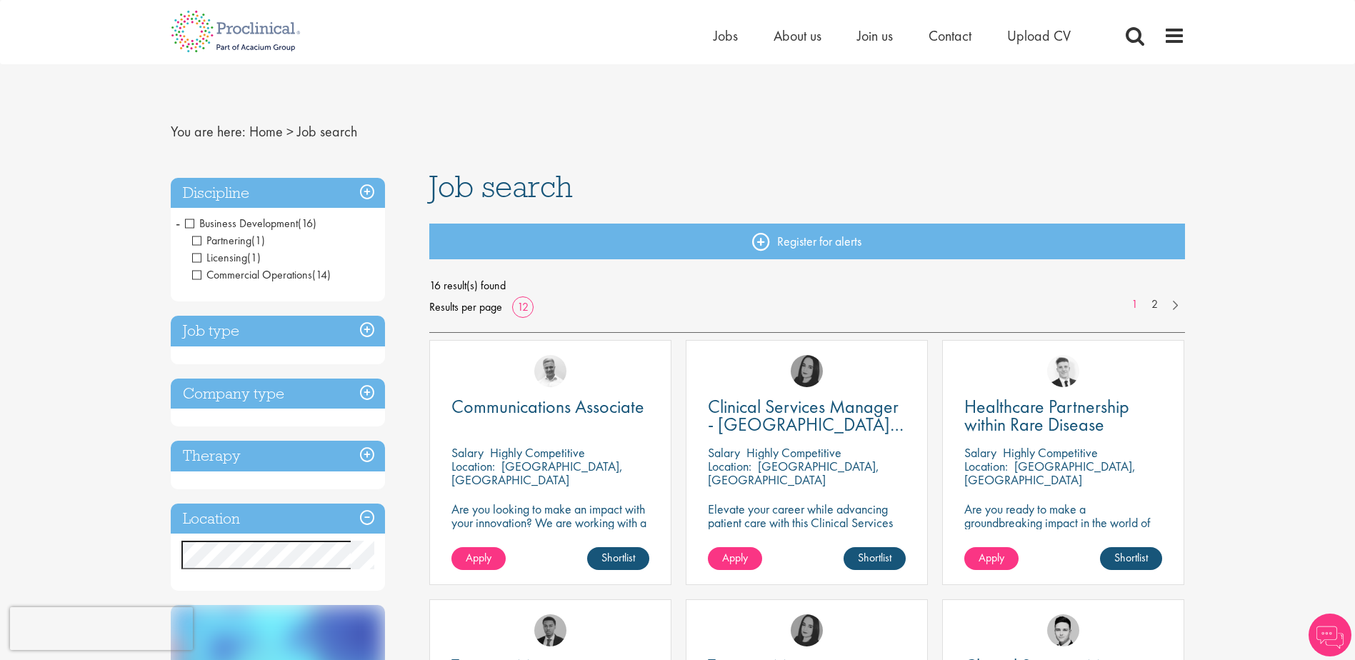
click at [204, 278] on span "Commercial Operations" at bounding box center [252, 274] width 120 height 15
